Goal: Transaction & Acquisition: Purchase product/service

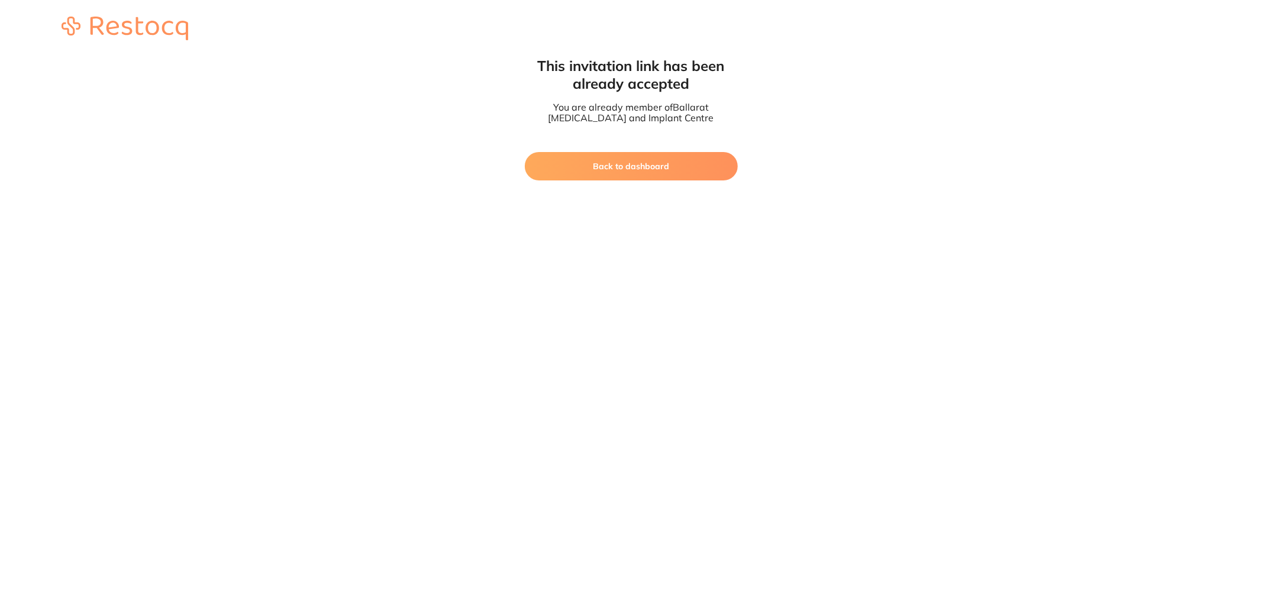
click at [691, 162] on button "Back to dashboard" at bounding box center [631, 166] width 213 height 28
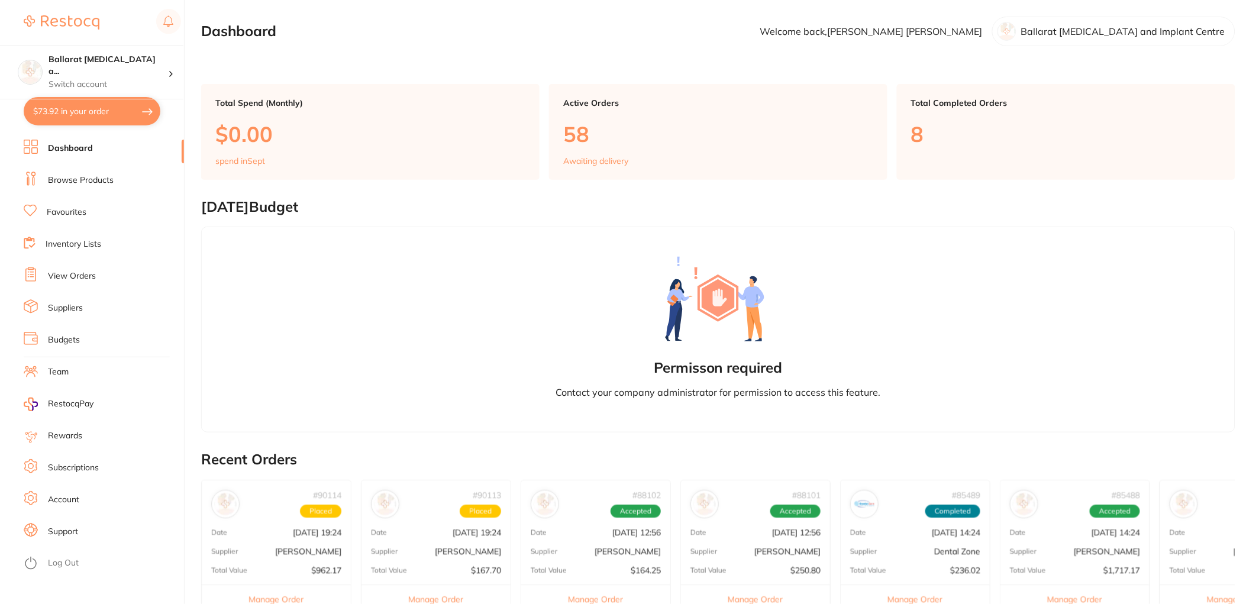
click at [102, 115] on button "$73.92 in your order" at bounding box center [92, 111] width 137 height 28
checkbox input "true"
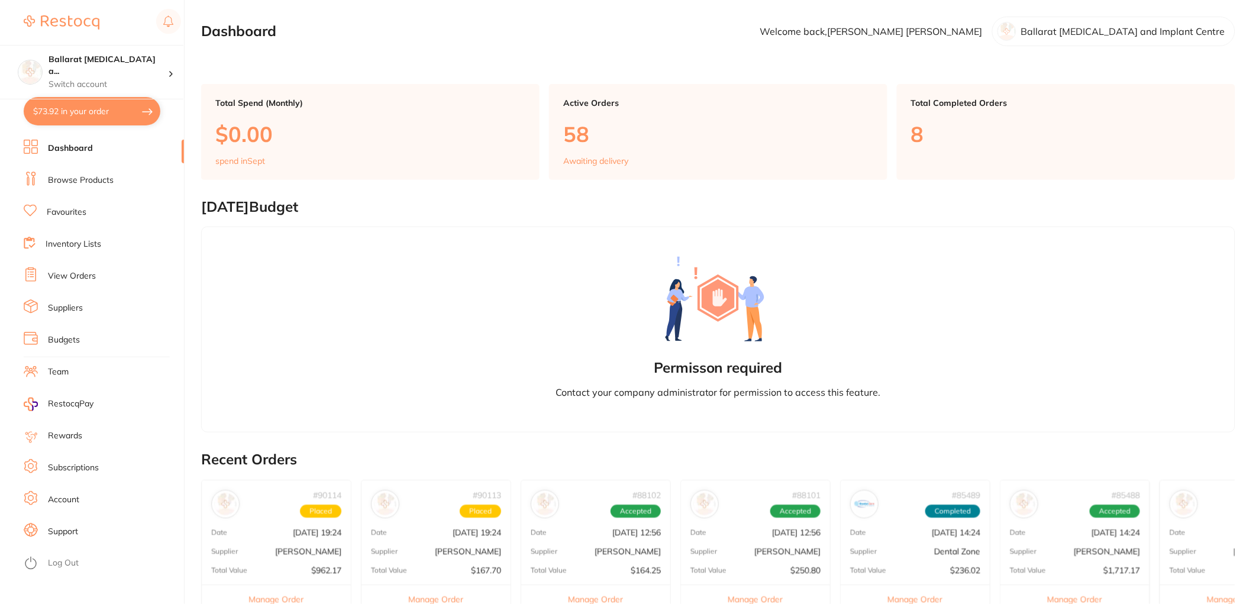
checkbox input "true"
